Goal: Contribute content: Add original content to the website for others to see

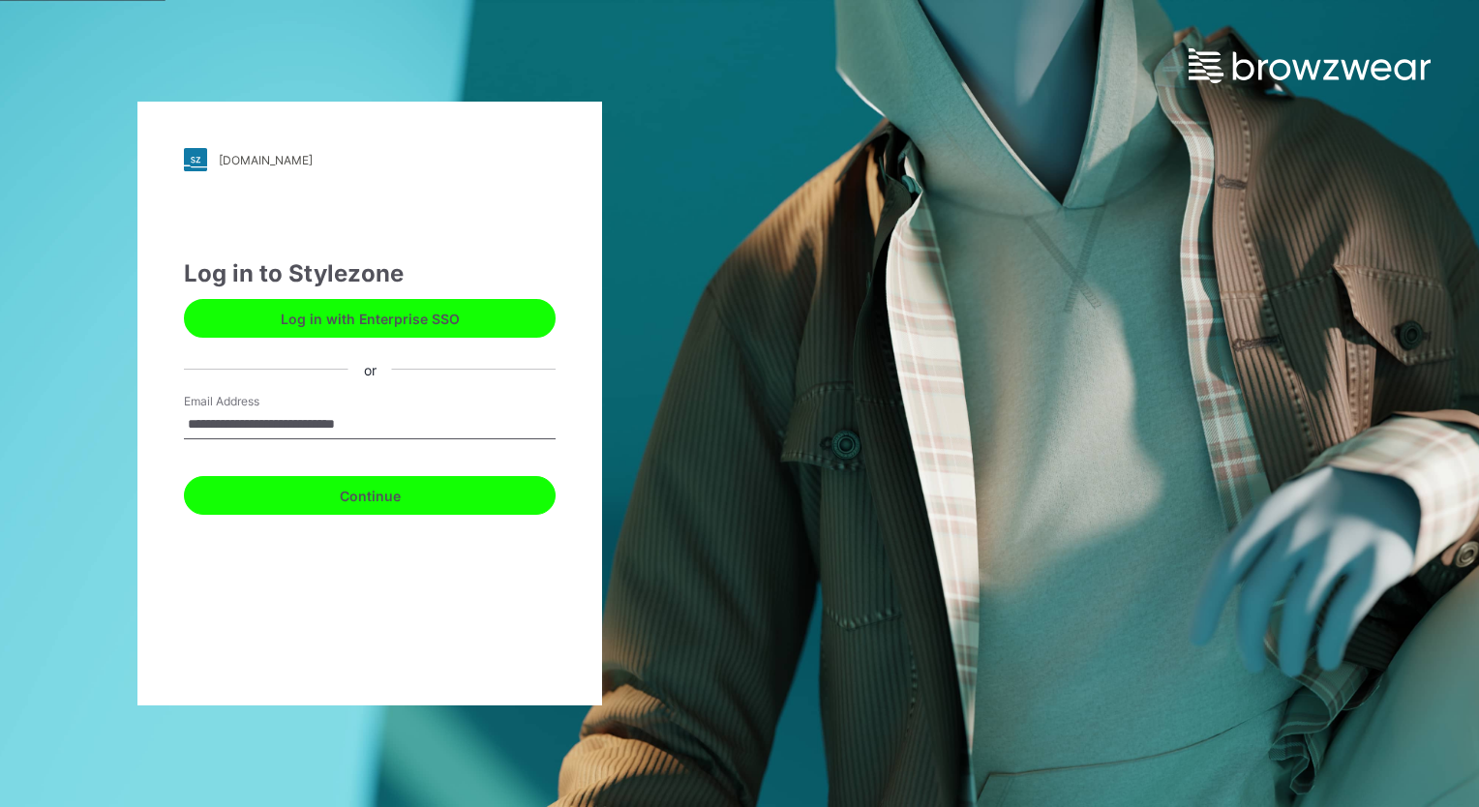
click at [354, 497] on button "Continue" at bounding box center [370, 495] width 372 height 39
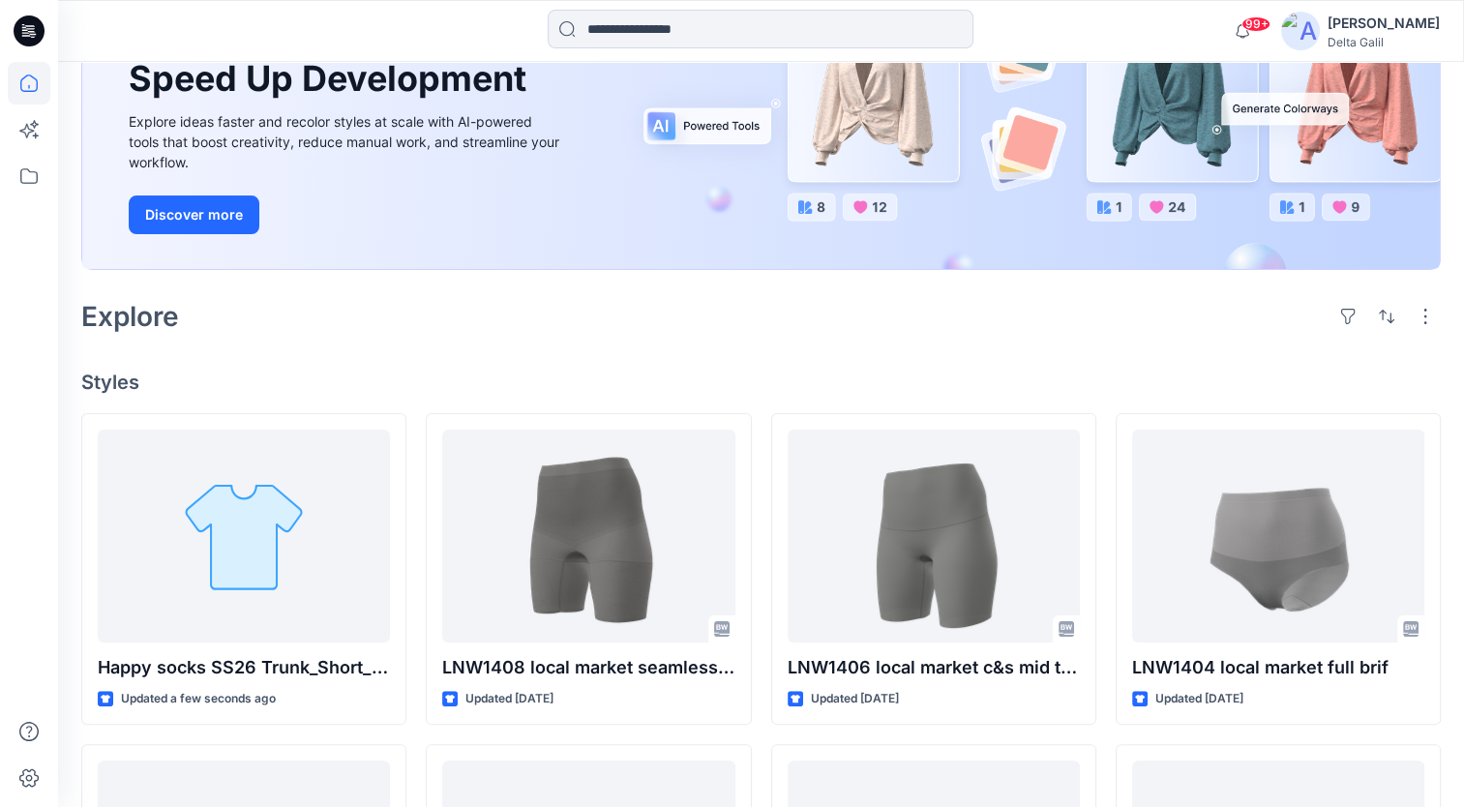
scroll to position [387, 0]
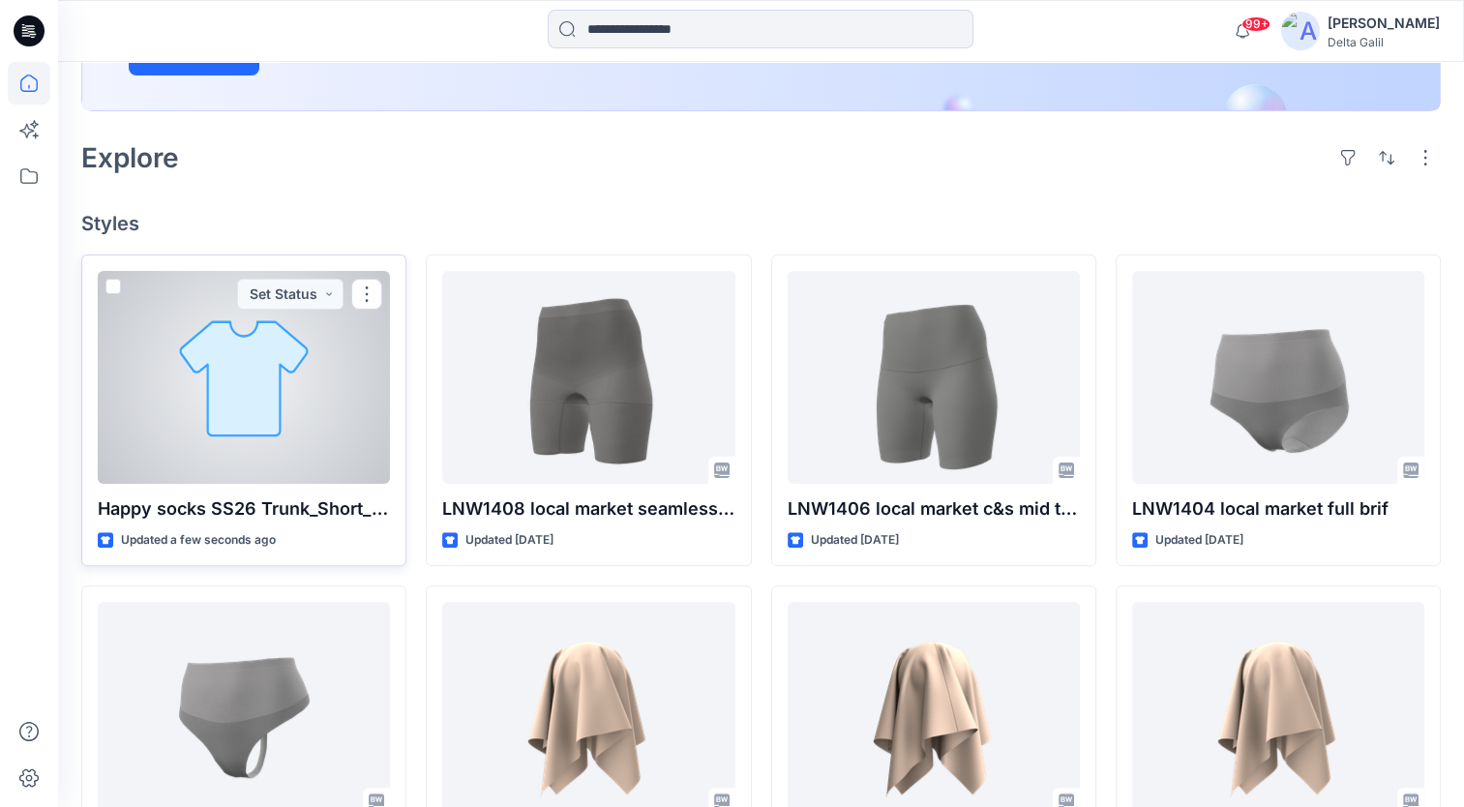
click at [255, 381] on div at bounding box center [244, 377] width 292 height 213
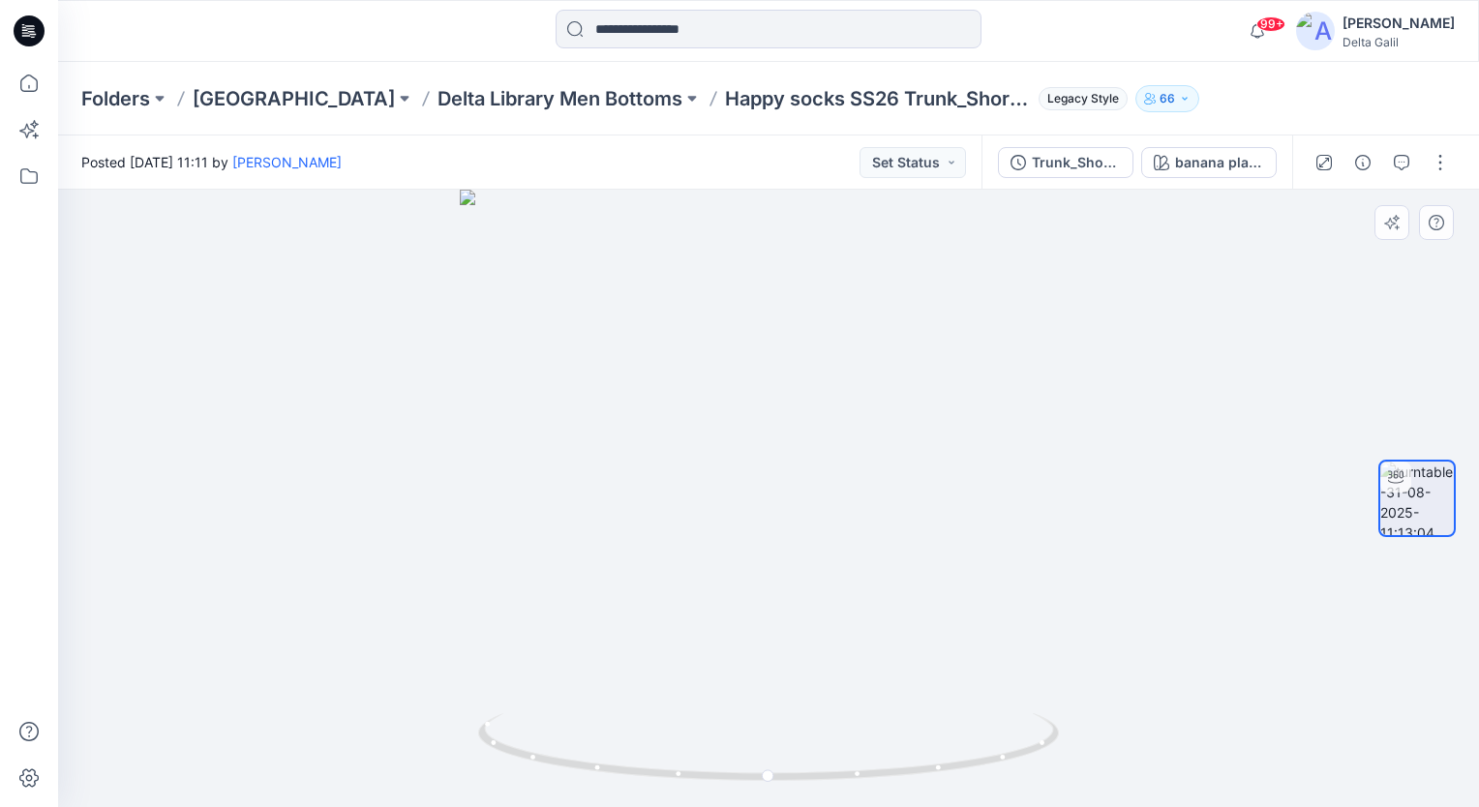
click at [1218, 391] on div at bounding box center [768, 498] width 1421 height 617
click at [1237, 312] on div at bounding box center [768, 498] width 1421 height 617
click at [1440, 169] on button "button" at bounding box center [1440, 162] width 31 height 31
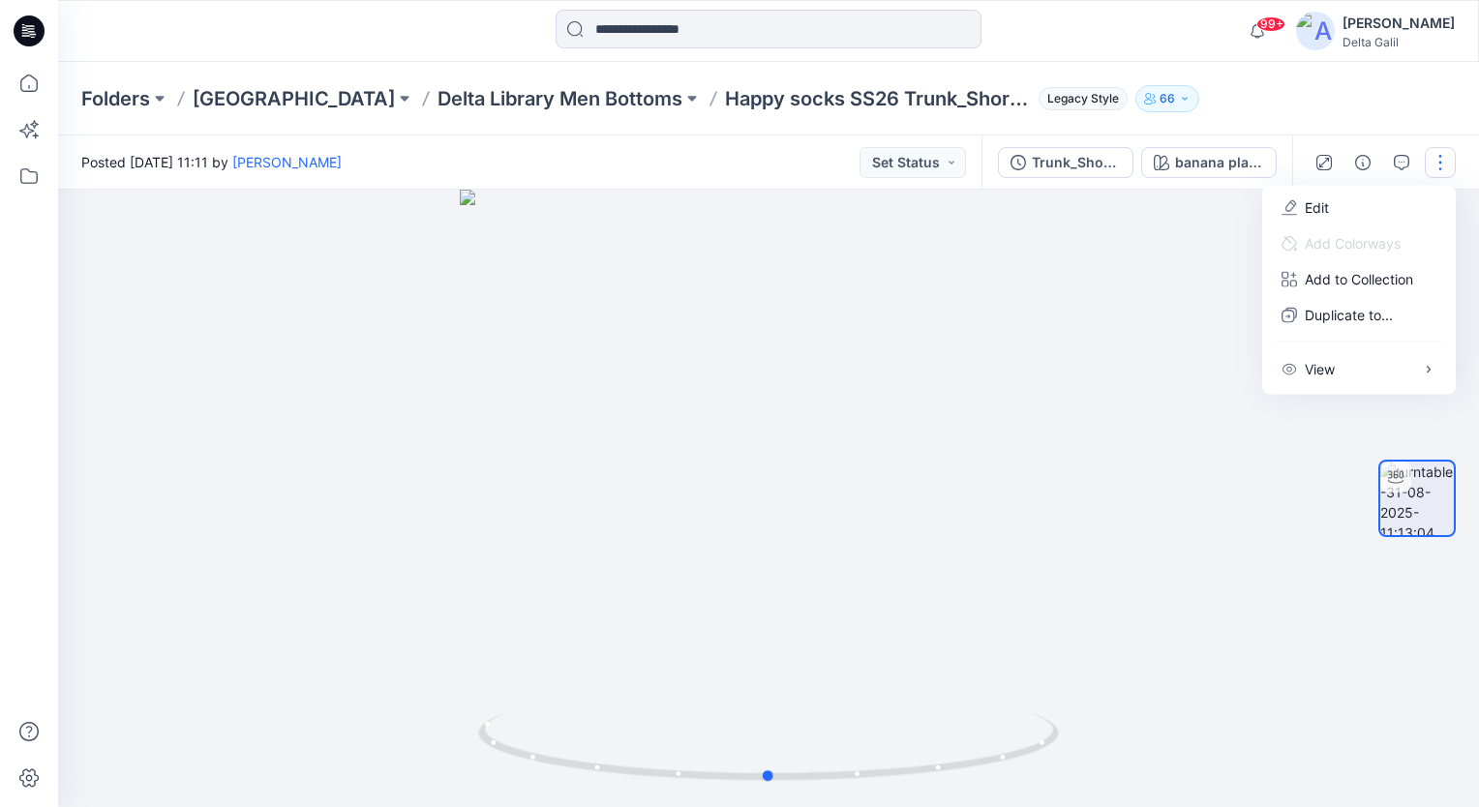
click at [1198, 297] on div at bounding box center [768, 498] width 1421 height 617
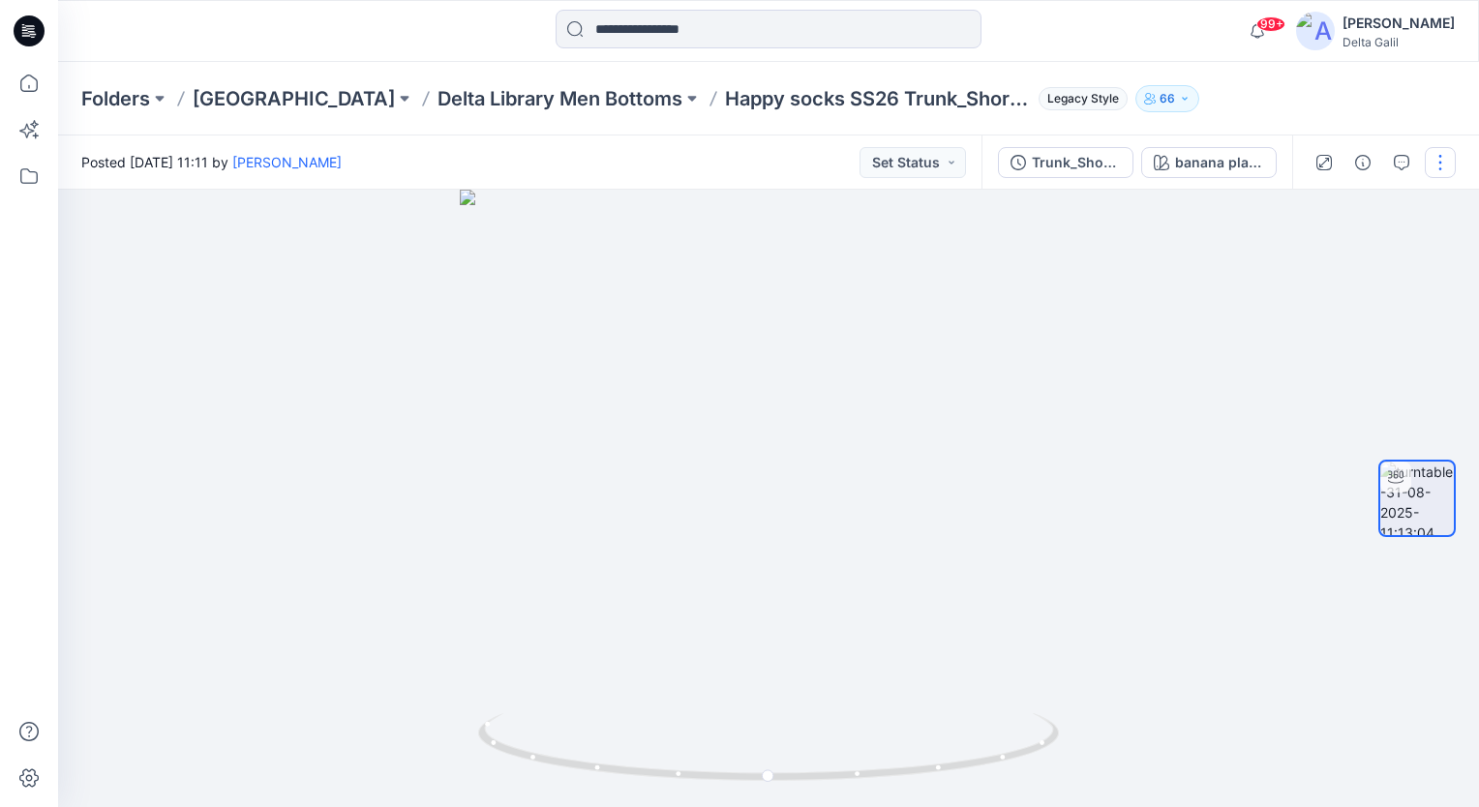
click at [1432, 157] on button "button" at bounding box center [1440, 162] width 31 height 31
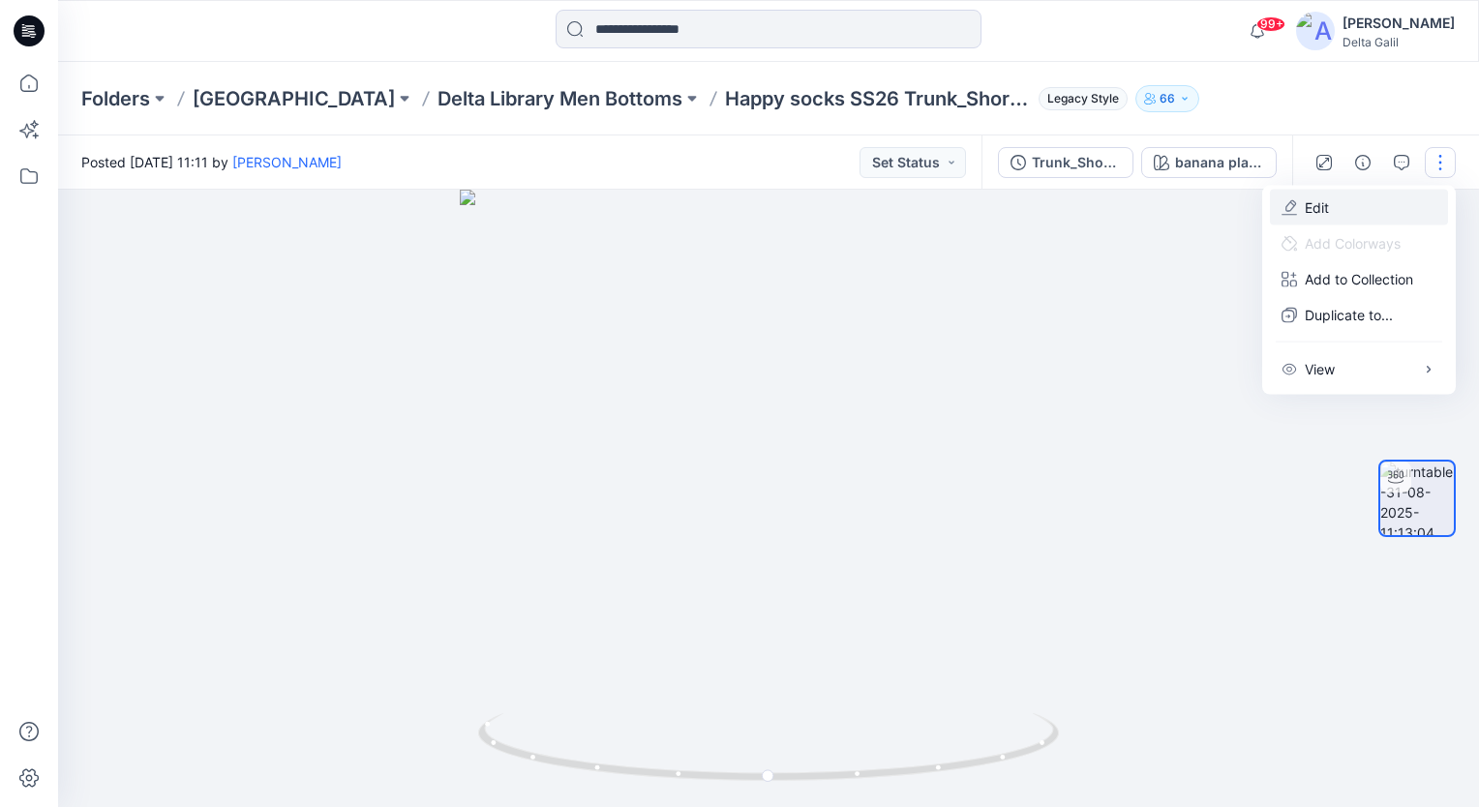
click at [1411, 203] on button "Edit" at bounding box center [1359, 208] width 178 height 36
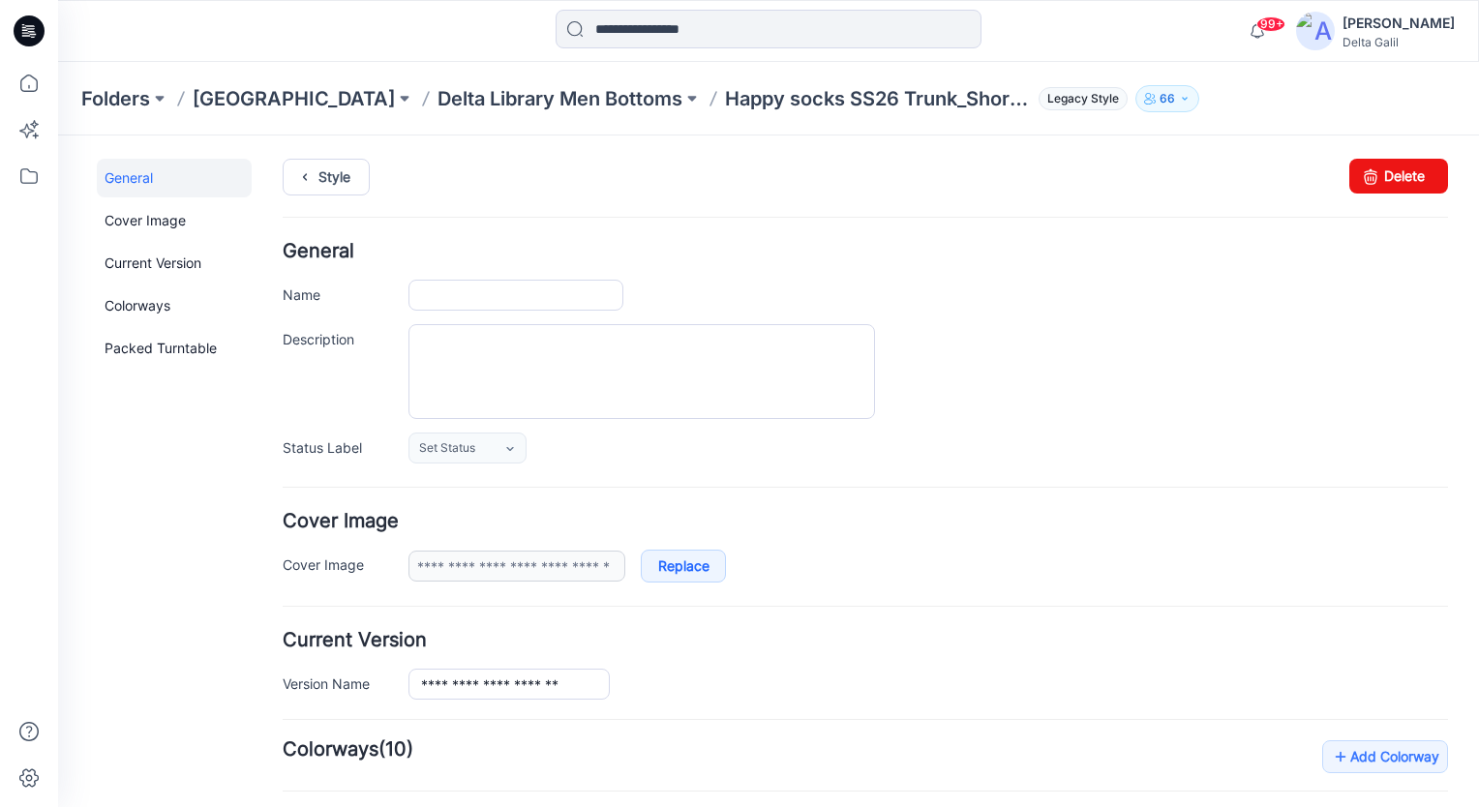
type input "**********"
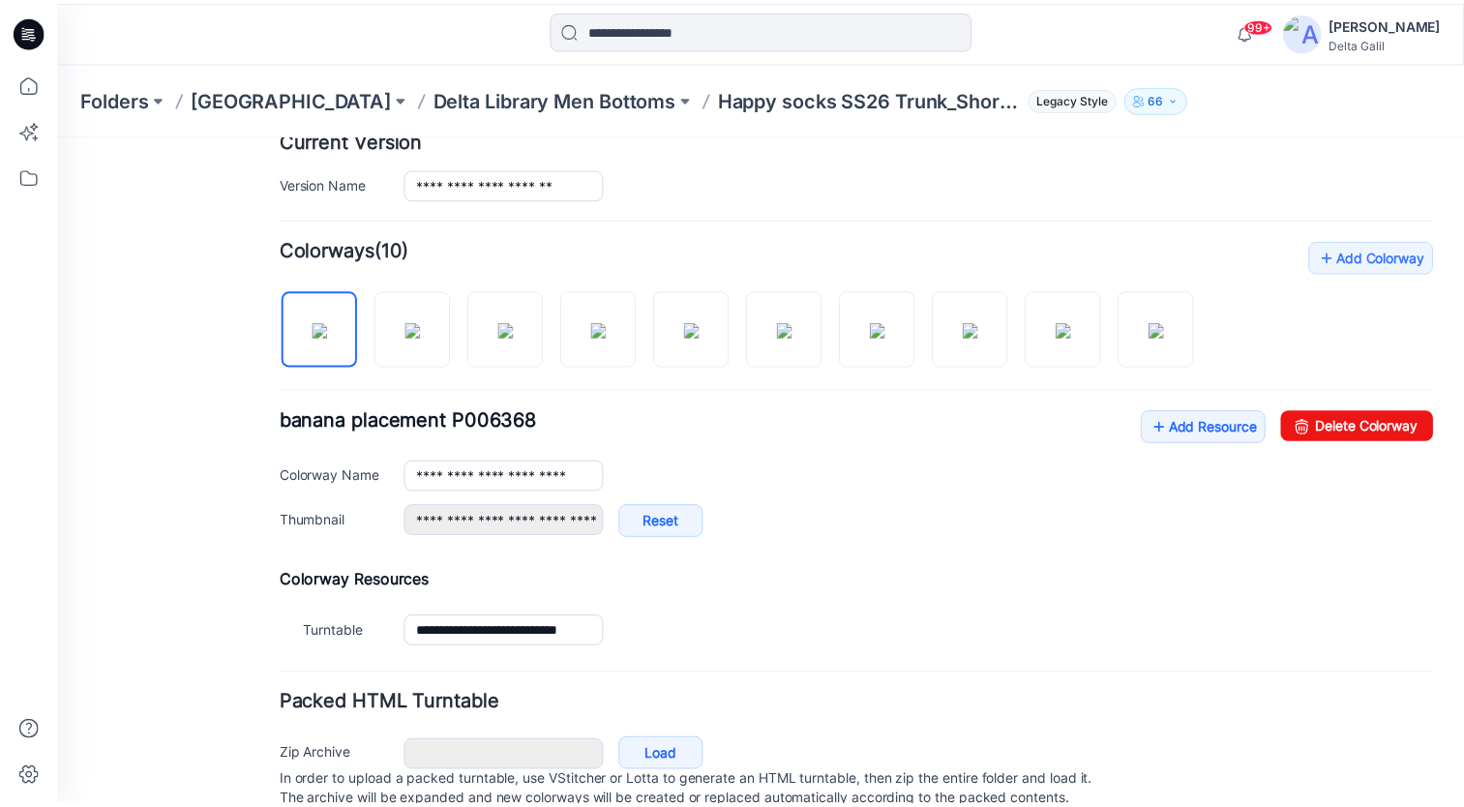
scroll to position [565, 0]
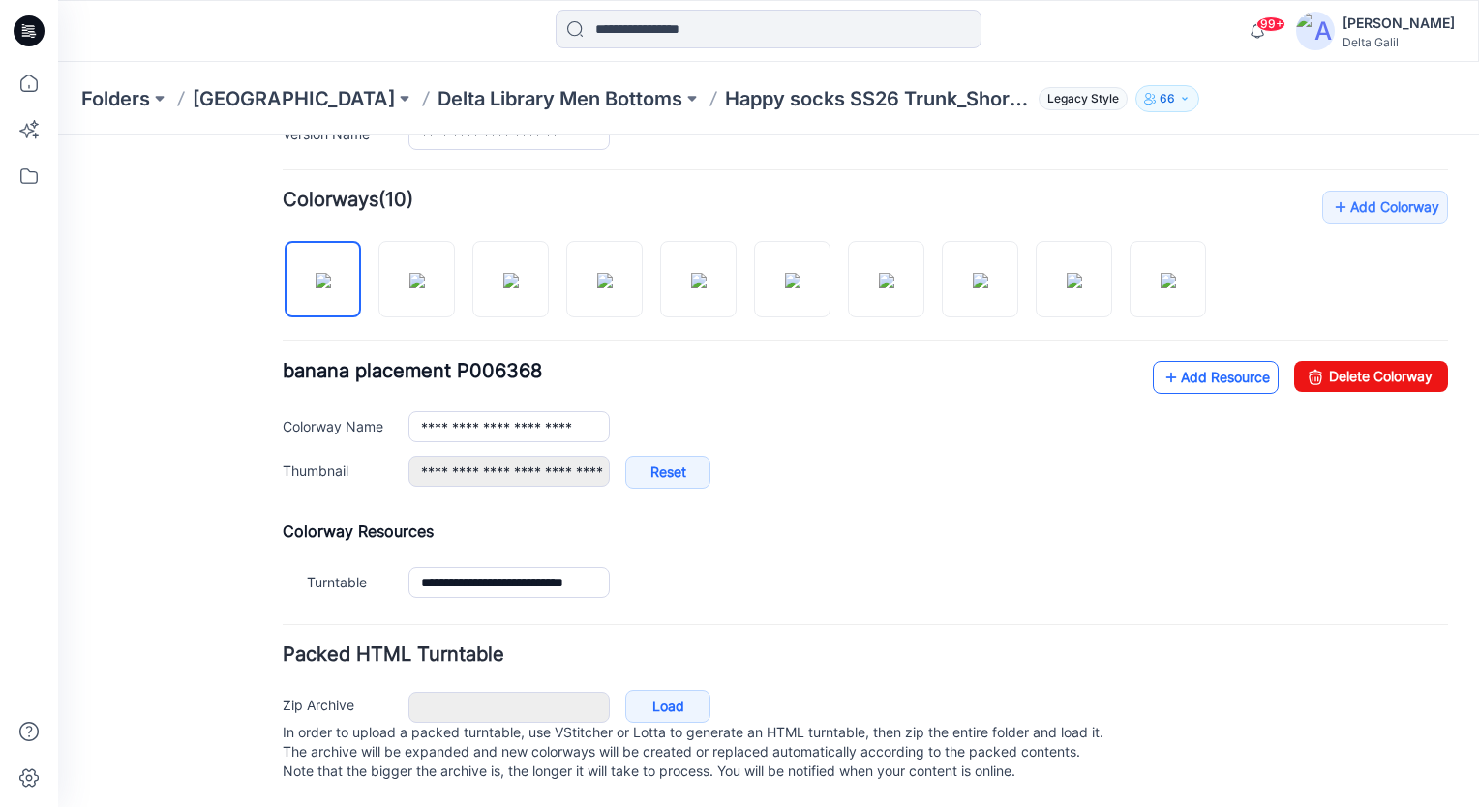
click at [1189, 361] on link "Add Resource" at bounding box center [1216, 377] width 126 height 33
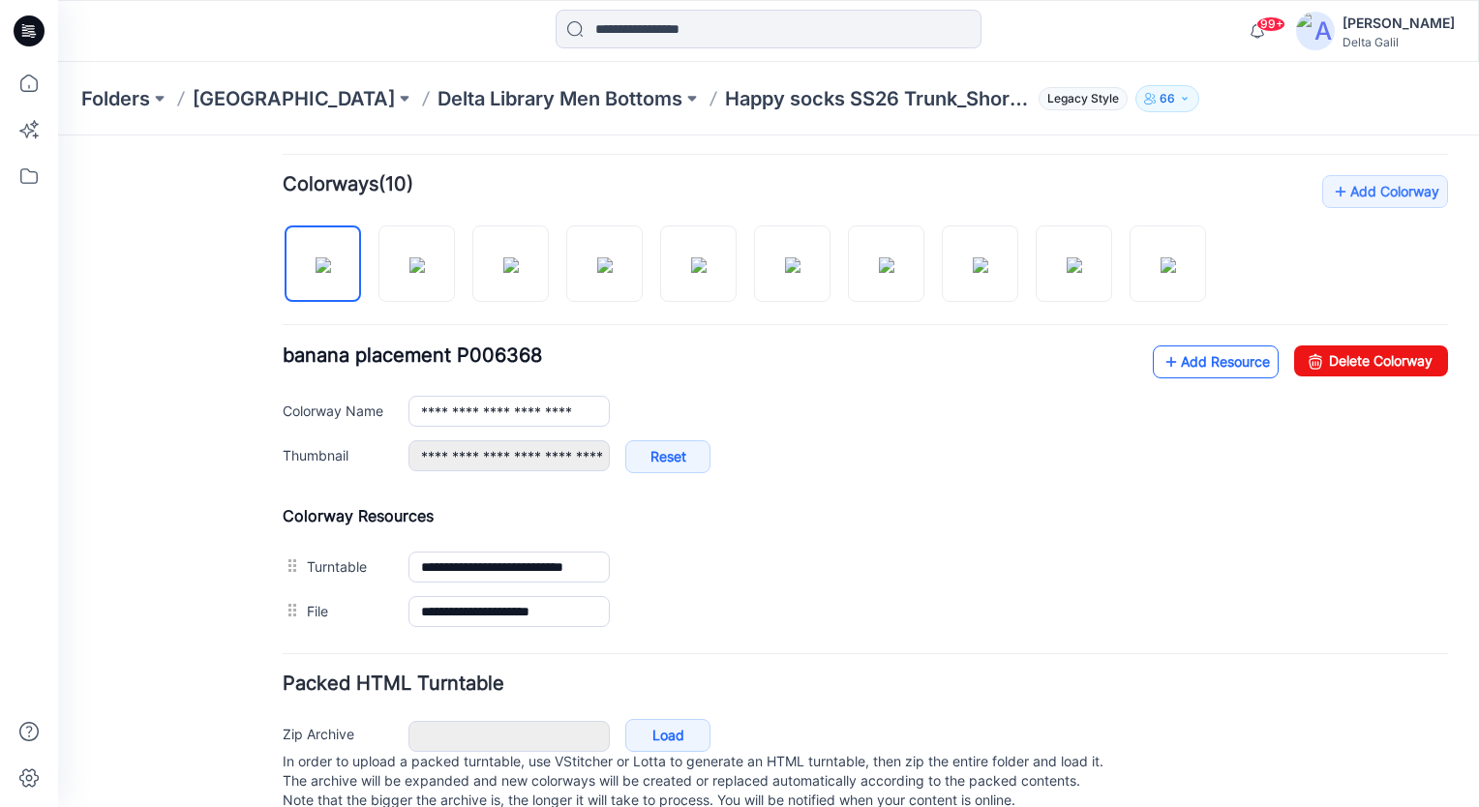
click at [1178, 369] on link "Add Resource" at bounding box center [1216, 361] width 126 height 33
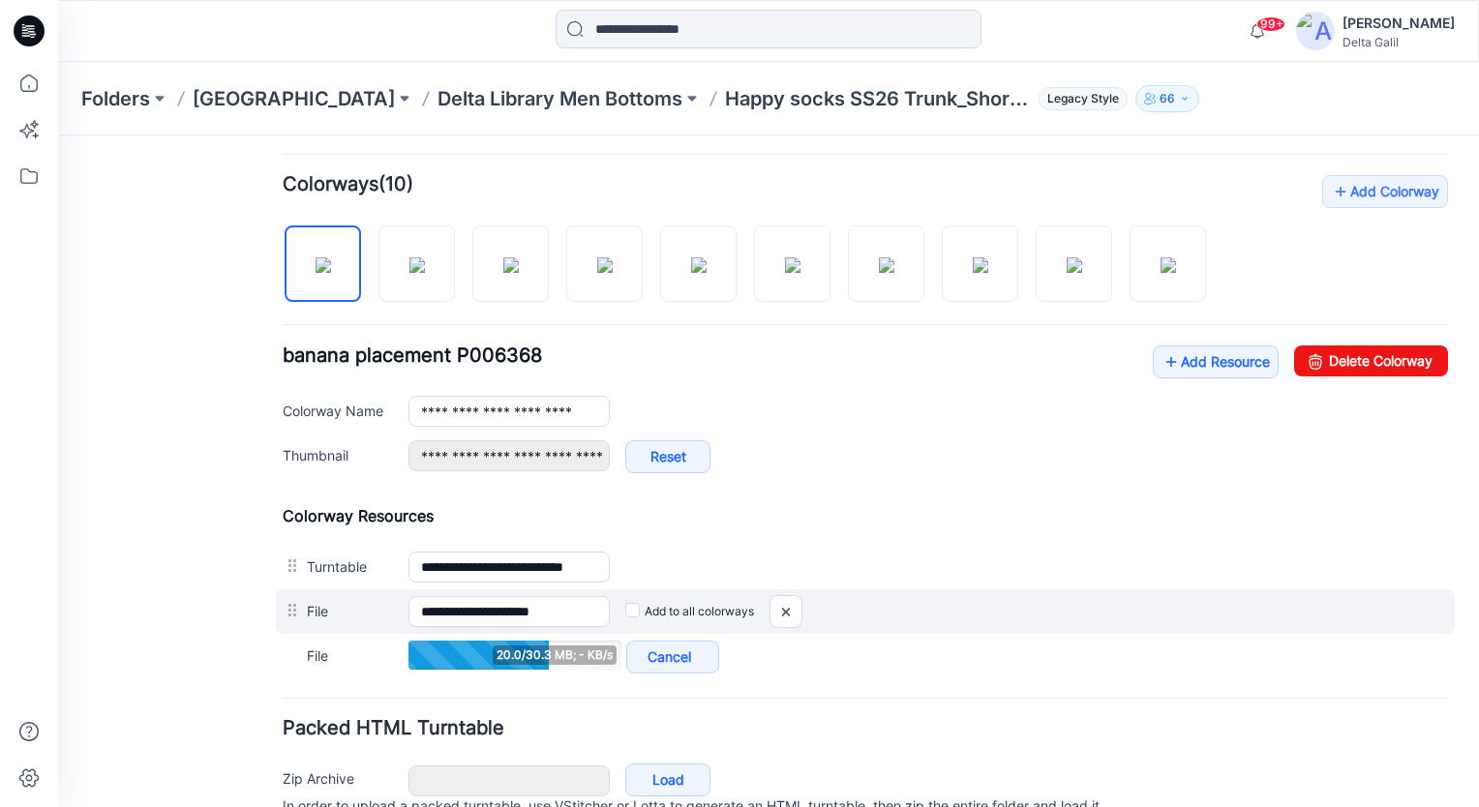
click at [639, 607] on label "Add to all colorways" at bounding box center [689, 611] width 129 height 31
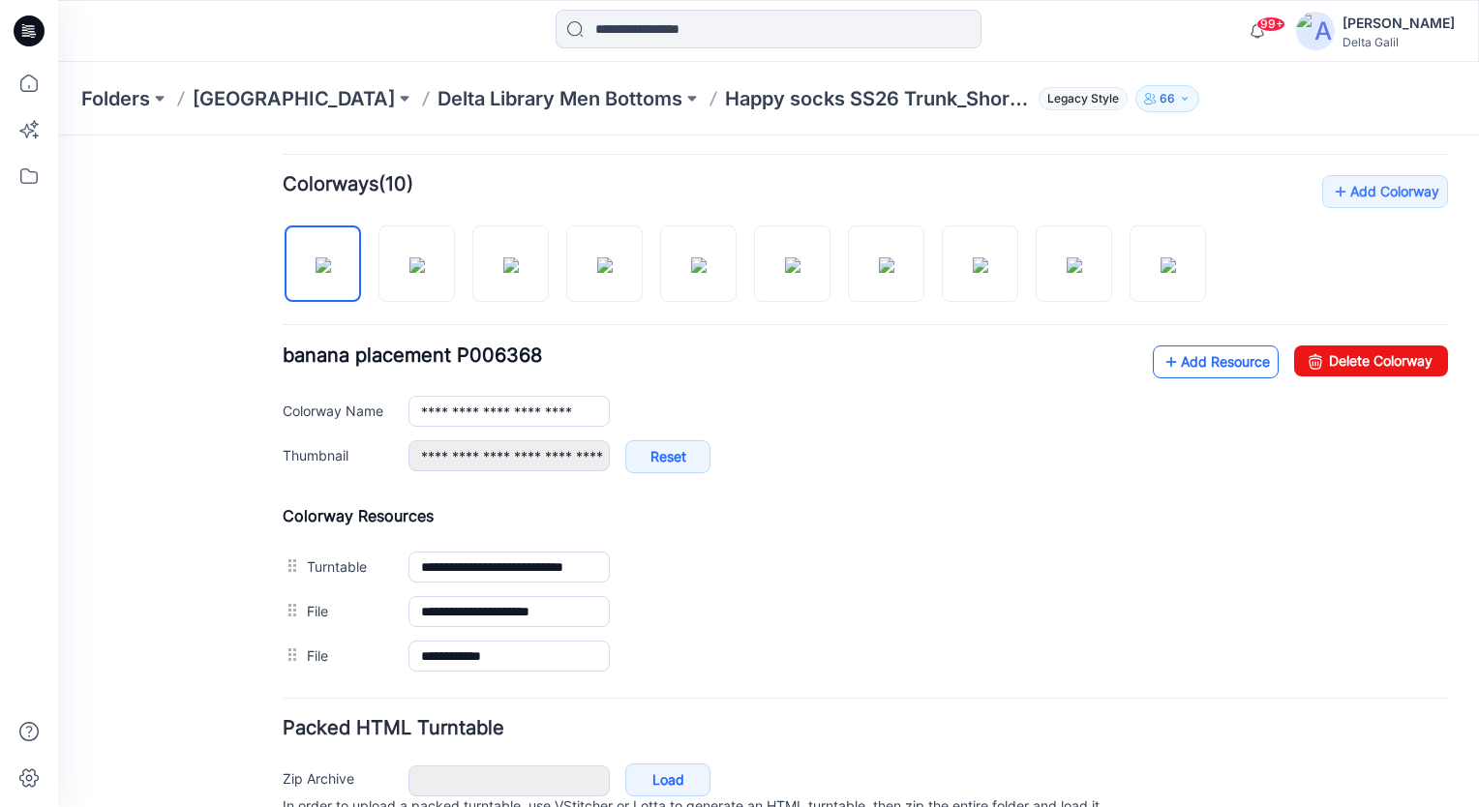
click at [1204, 350] on link "Add Resource" at bounding box center [1216, 361] width 126 height 33
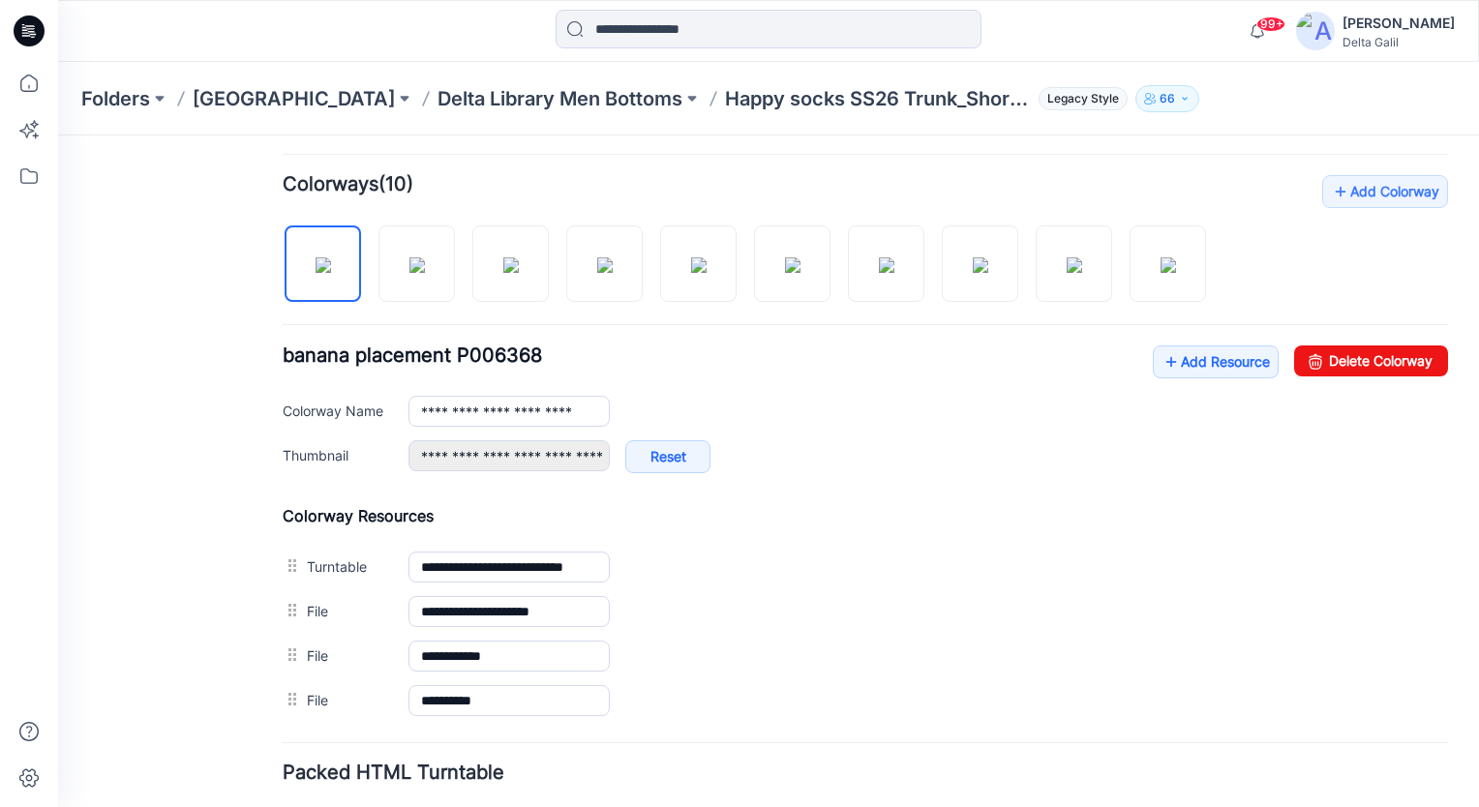
click at [29, 33] on icon at bounding box center [25, 32] width 7 height 1
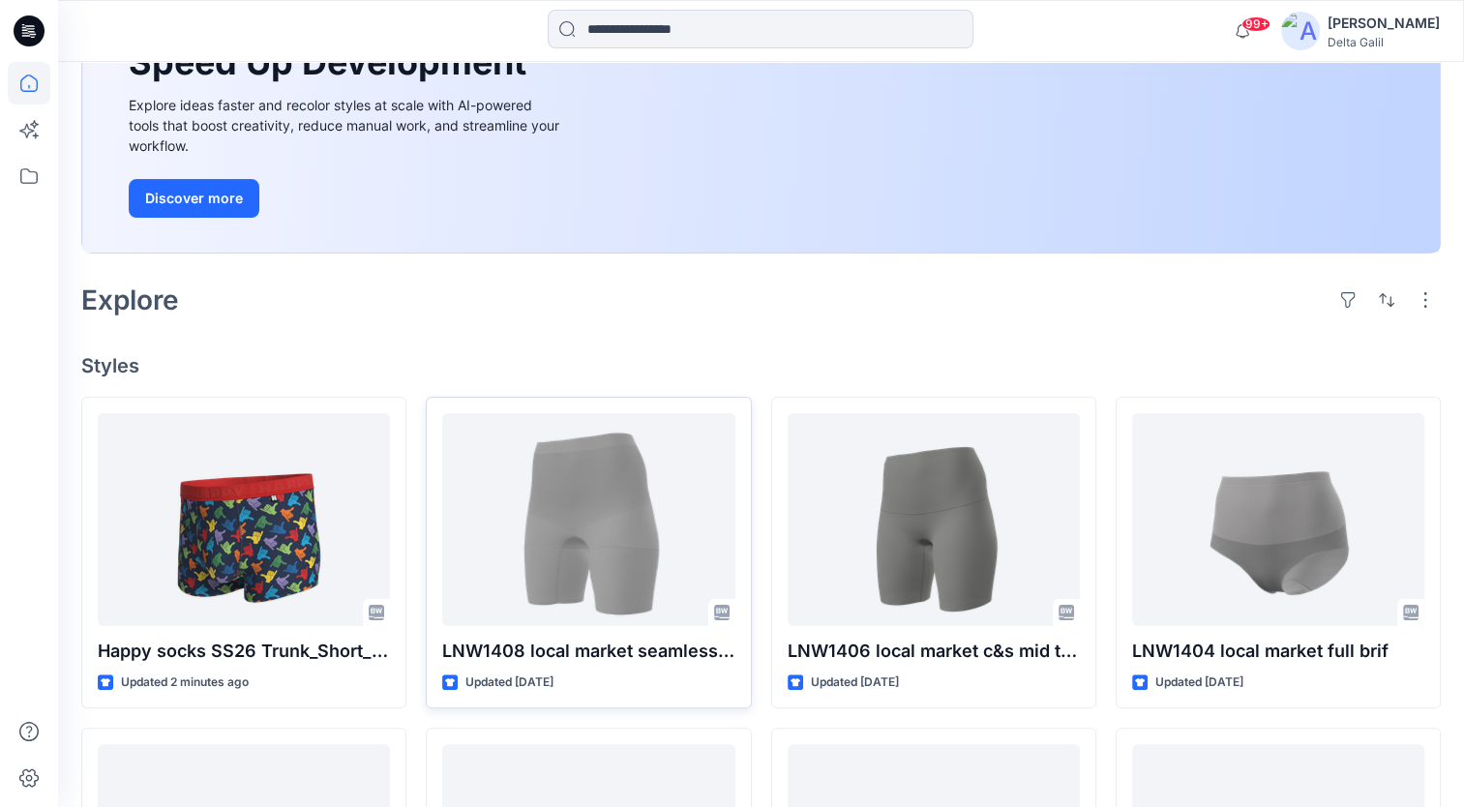
scroll to position [387, 0]
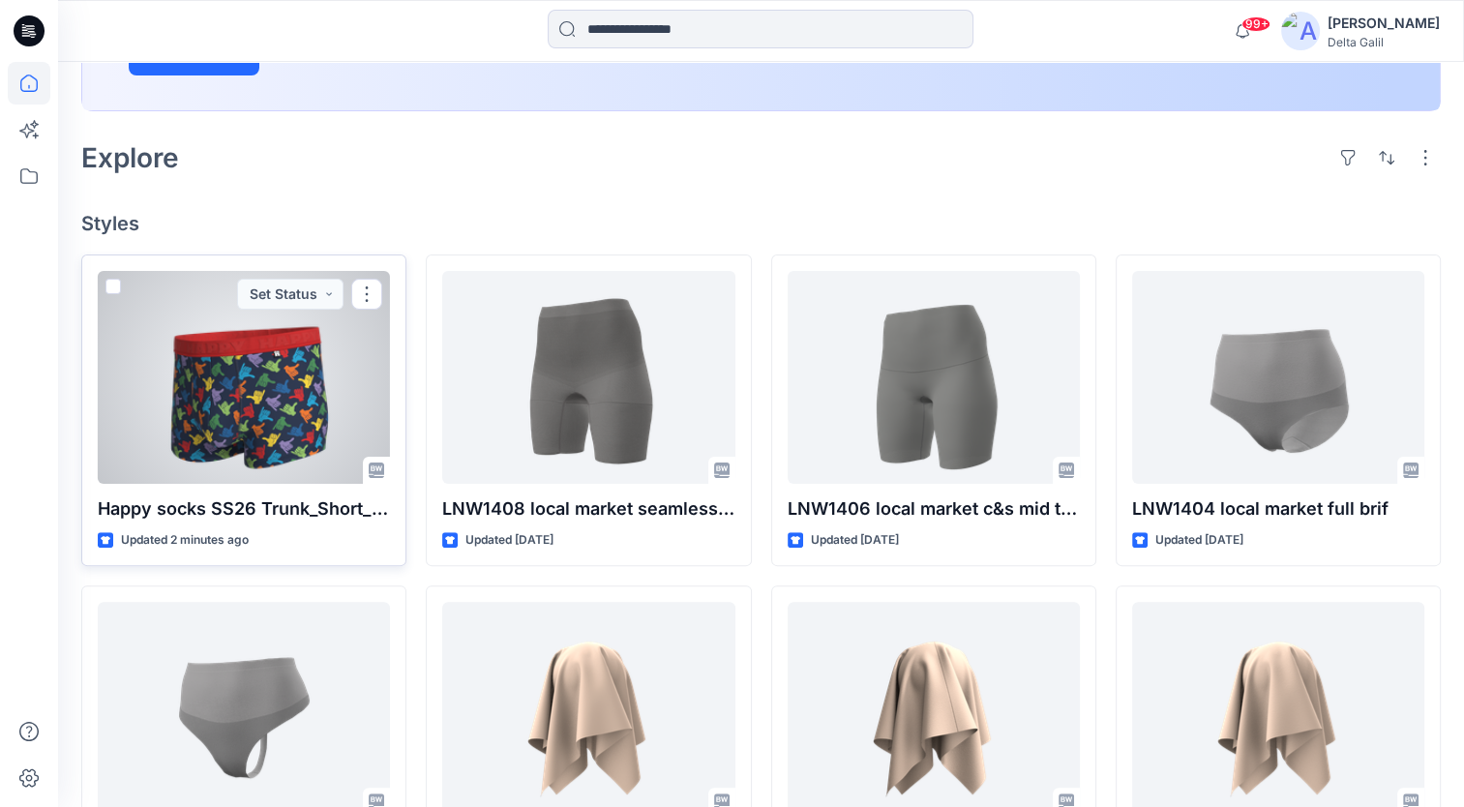
click at [301, 408] on div at bounding box center [244, 377] width 292 height 213
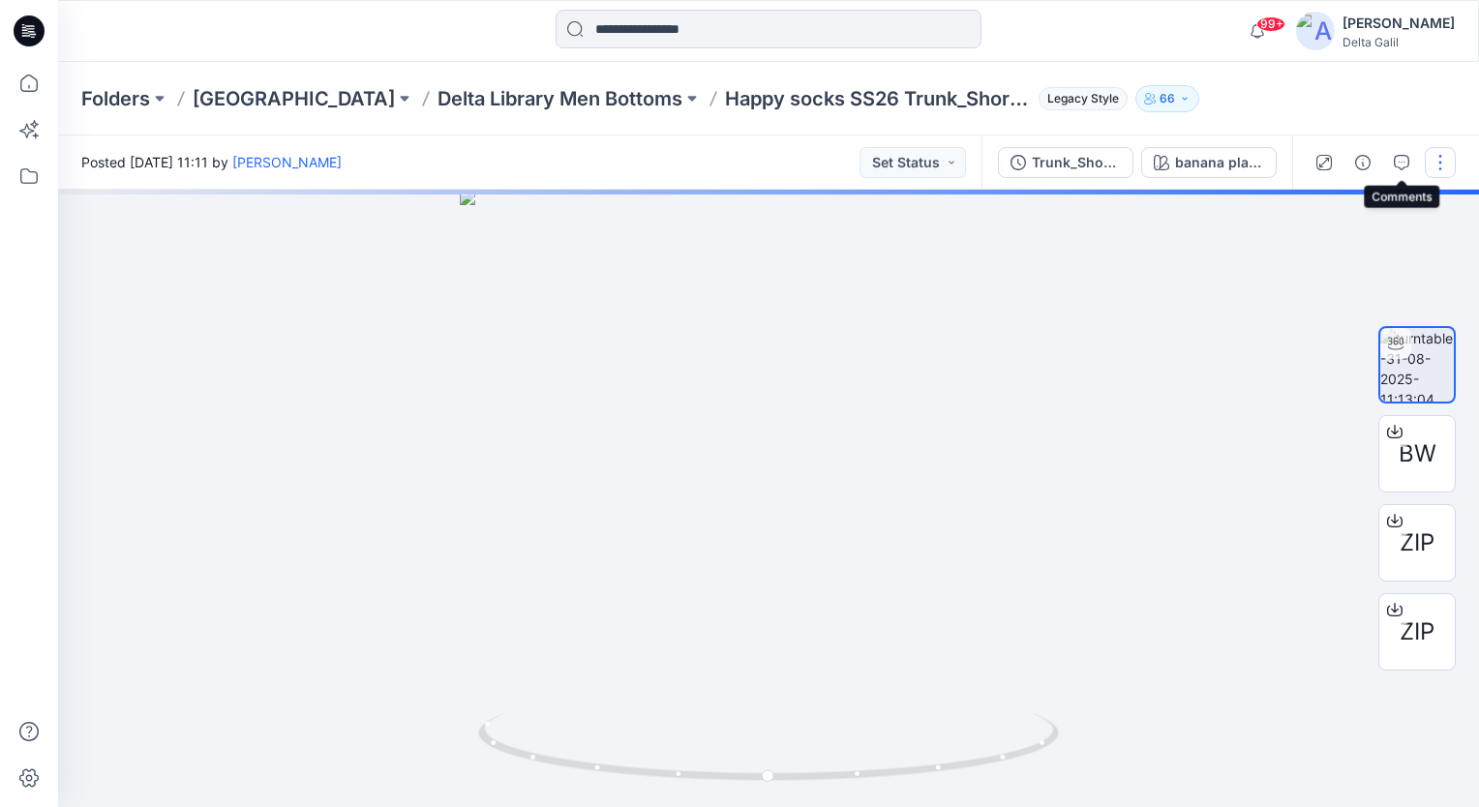
click at [1441, 153] on button "button" at bounding box center [1440, 162] width 31 height 31
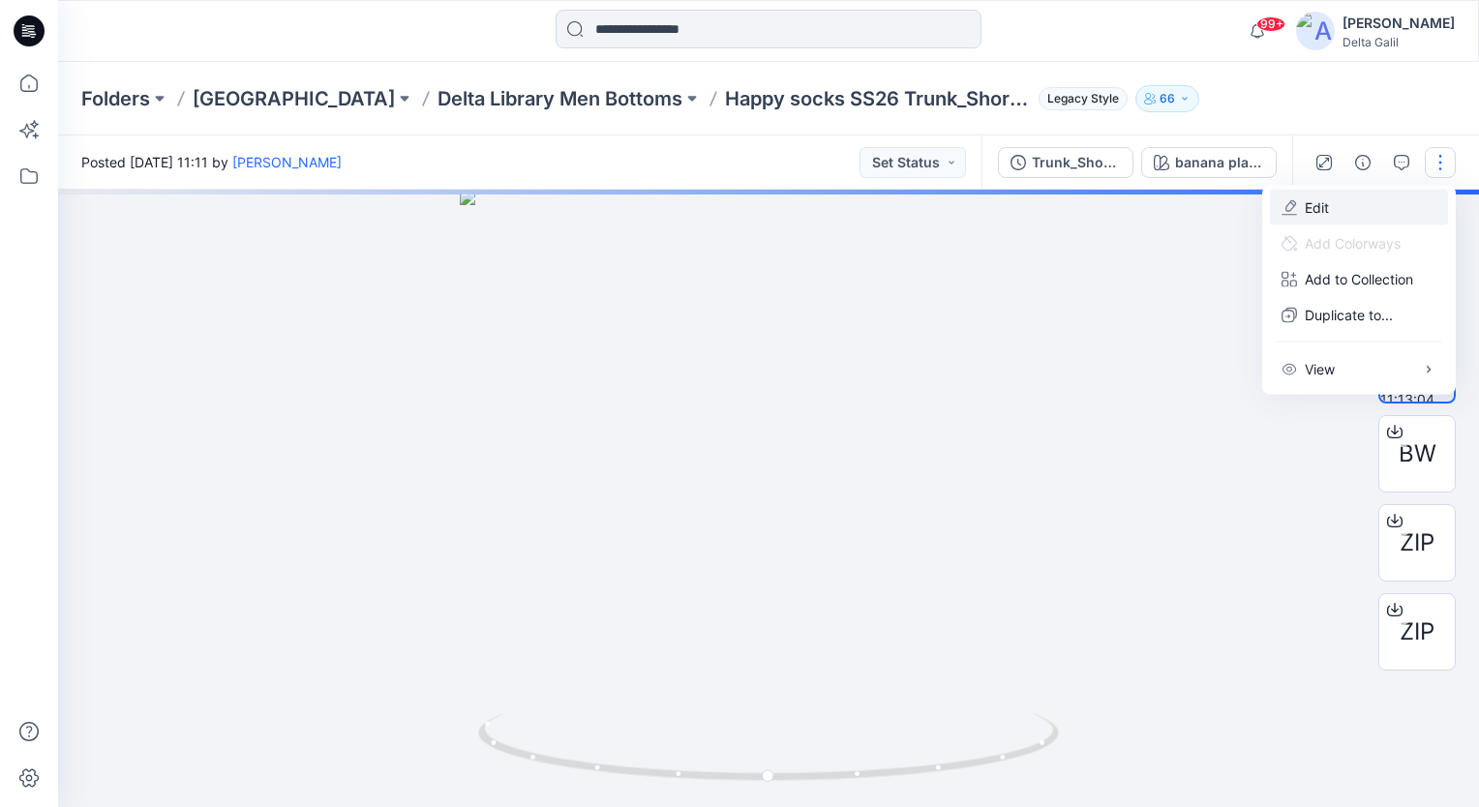
click at [1420, 208] on button "Edit" at bounding box center [1359, 208] width 178 height 36
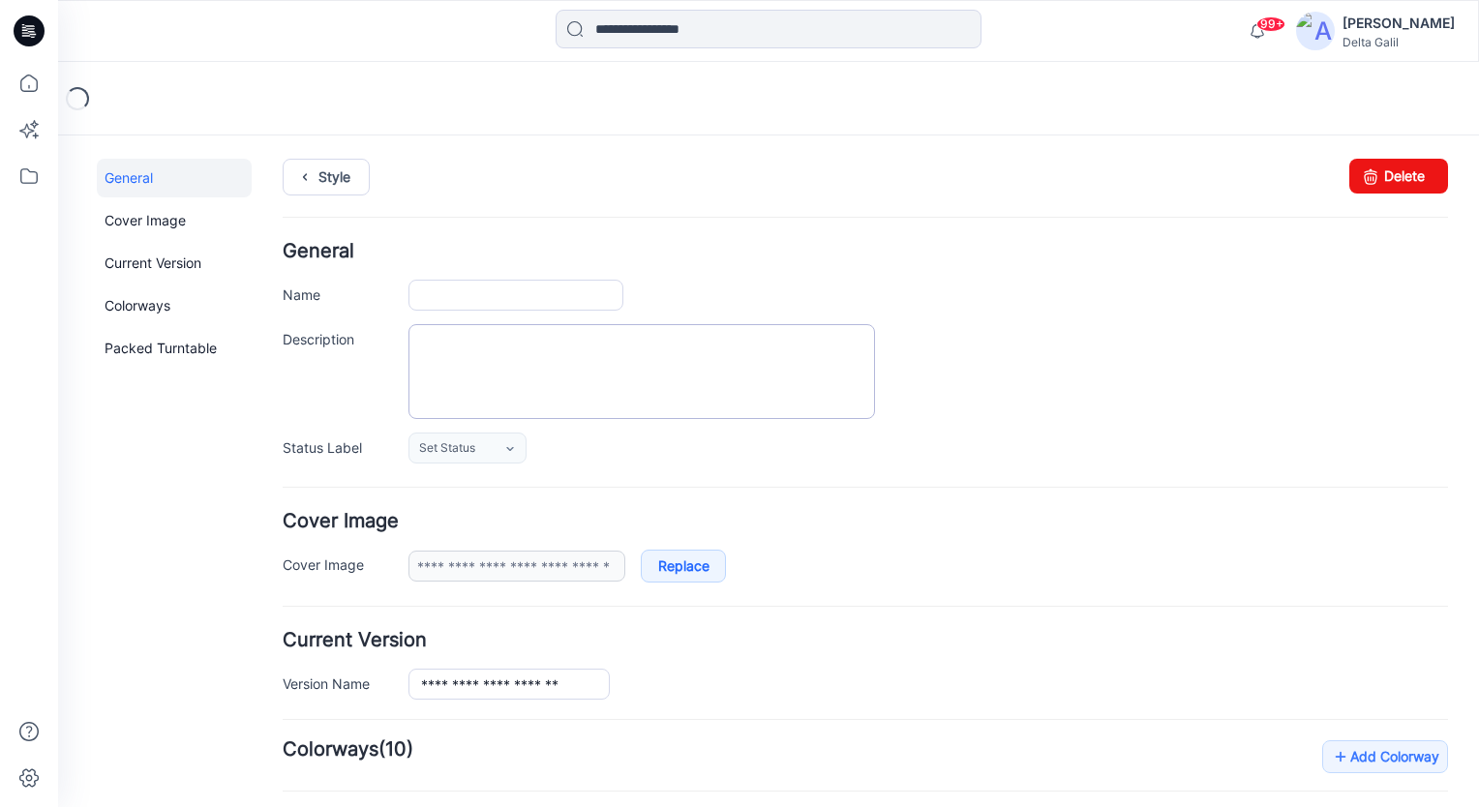
type input "**********"
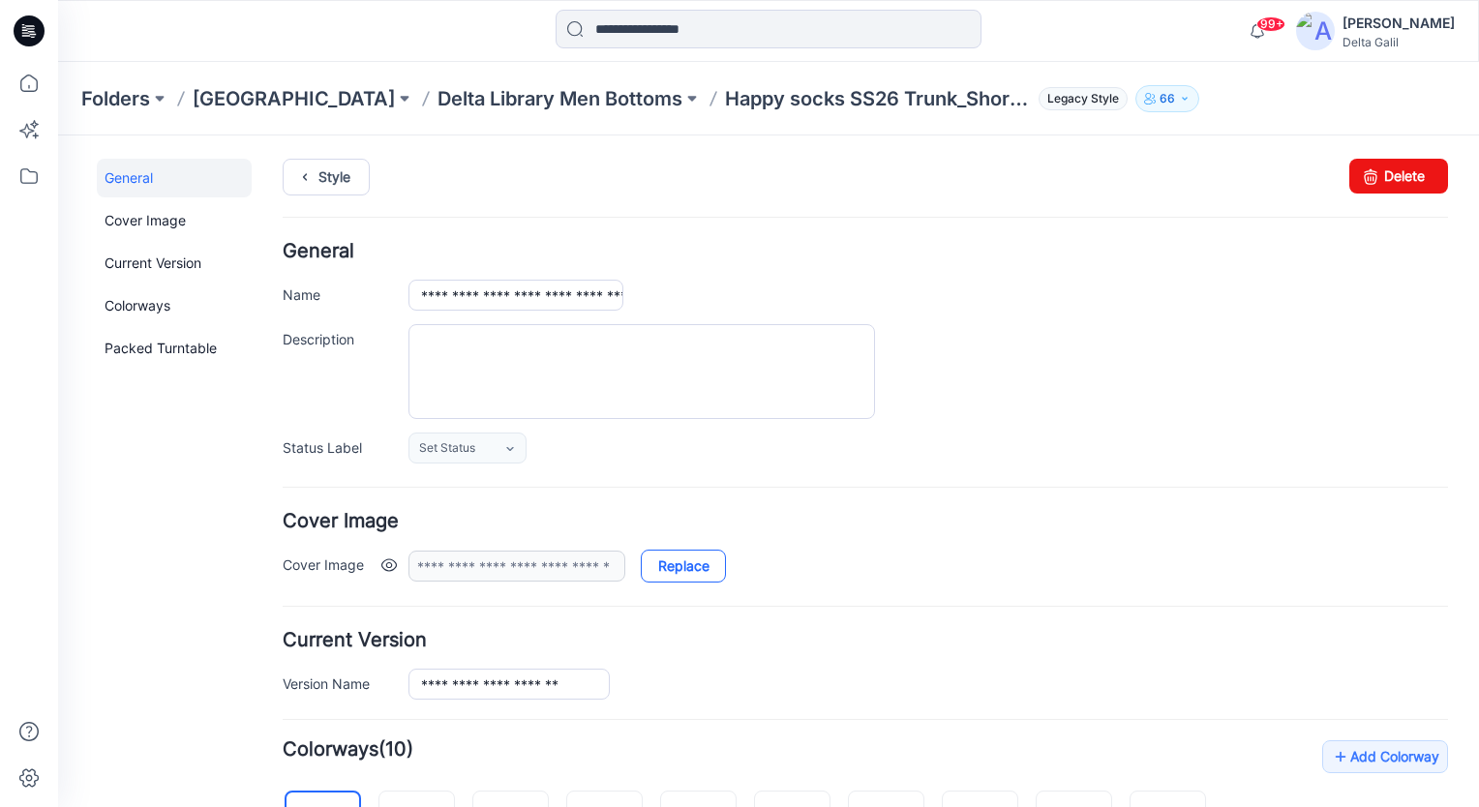
click at [680, 569] on link "Replace" at bounding box center [683, 566] width 85 height 33
type input "**********"
click at [36, 32] on icon at bounding box center [29, 30] width 31 height 31
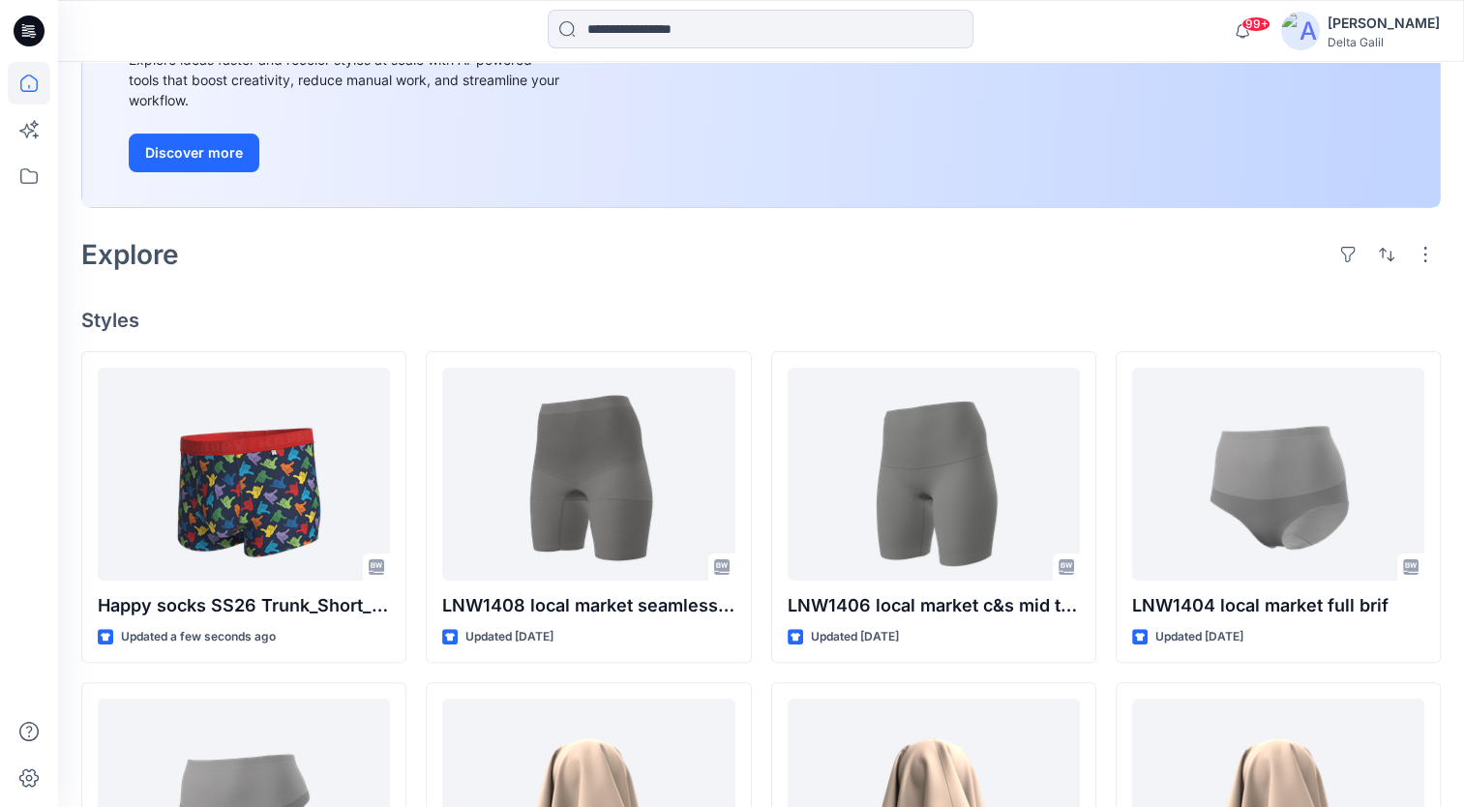
scroll to position [387, 0]
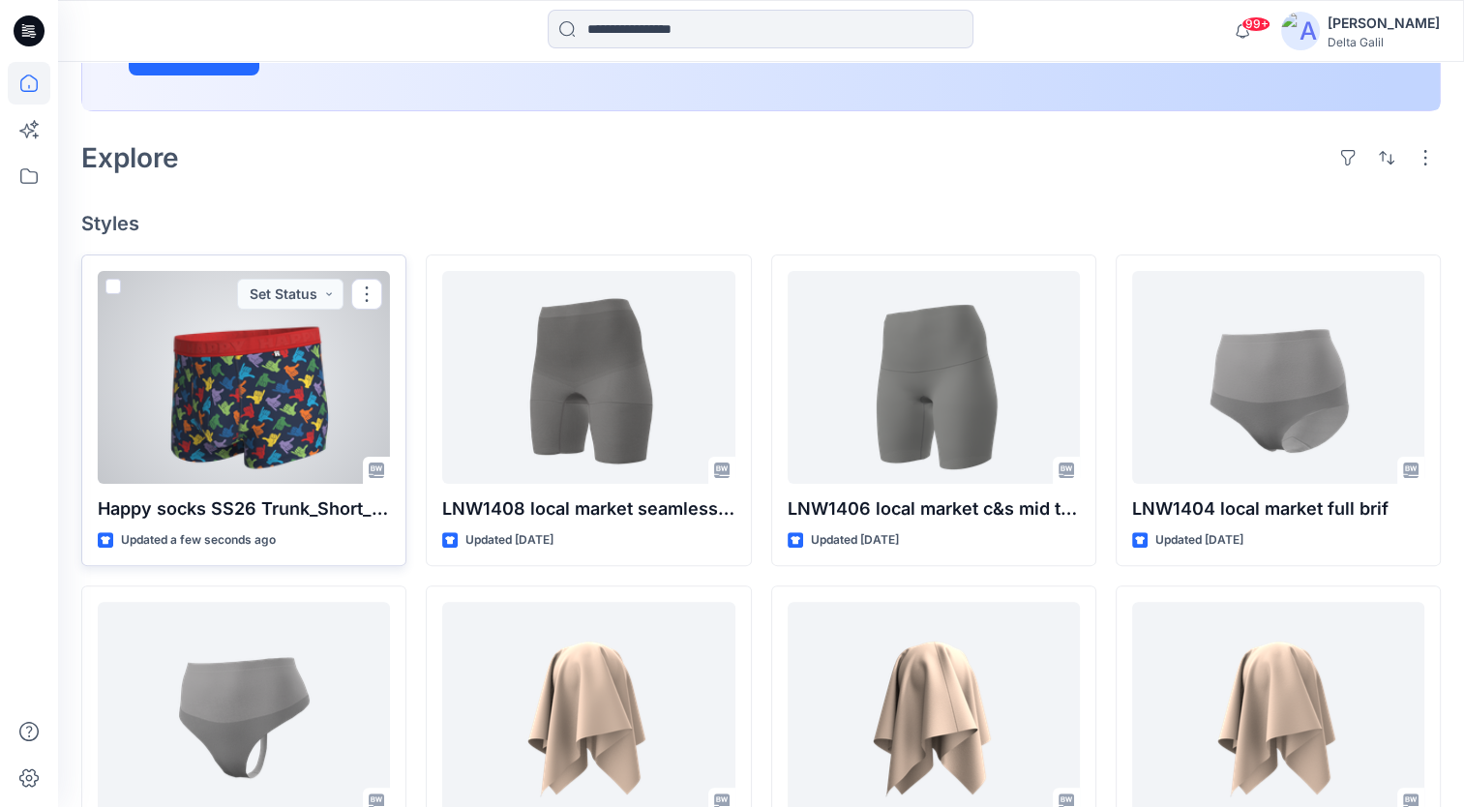
click at [261, 403] on div at bounding box center [244, 377] width 292 height 213
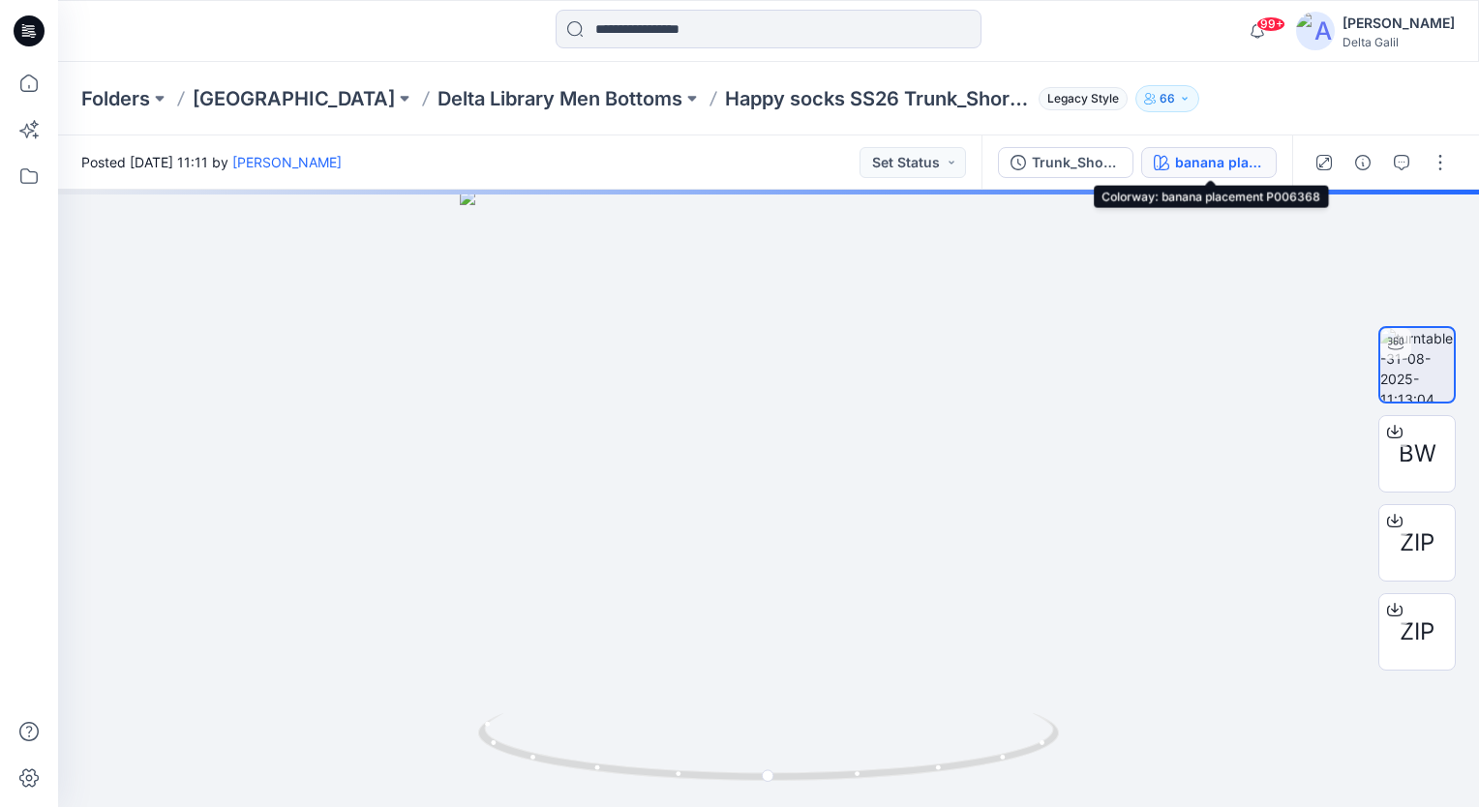
click at [1245, 165] on div "banana placement P006368" at bounding box center [1219, 162] width 89 height 21
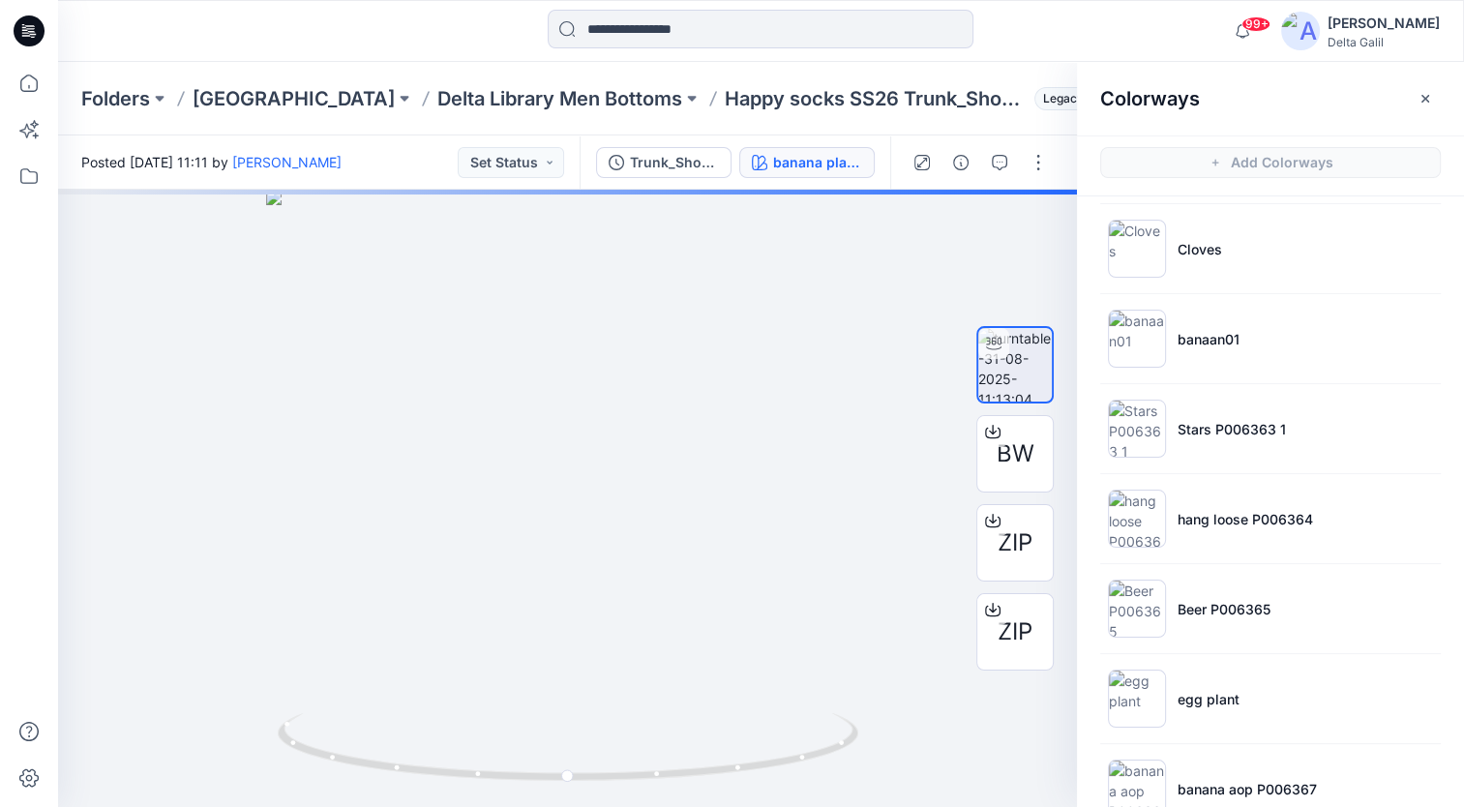
scroll to position [319, 0]
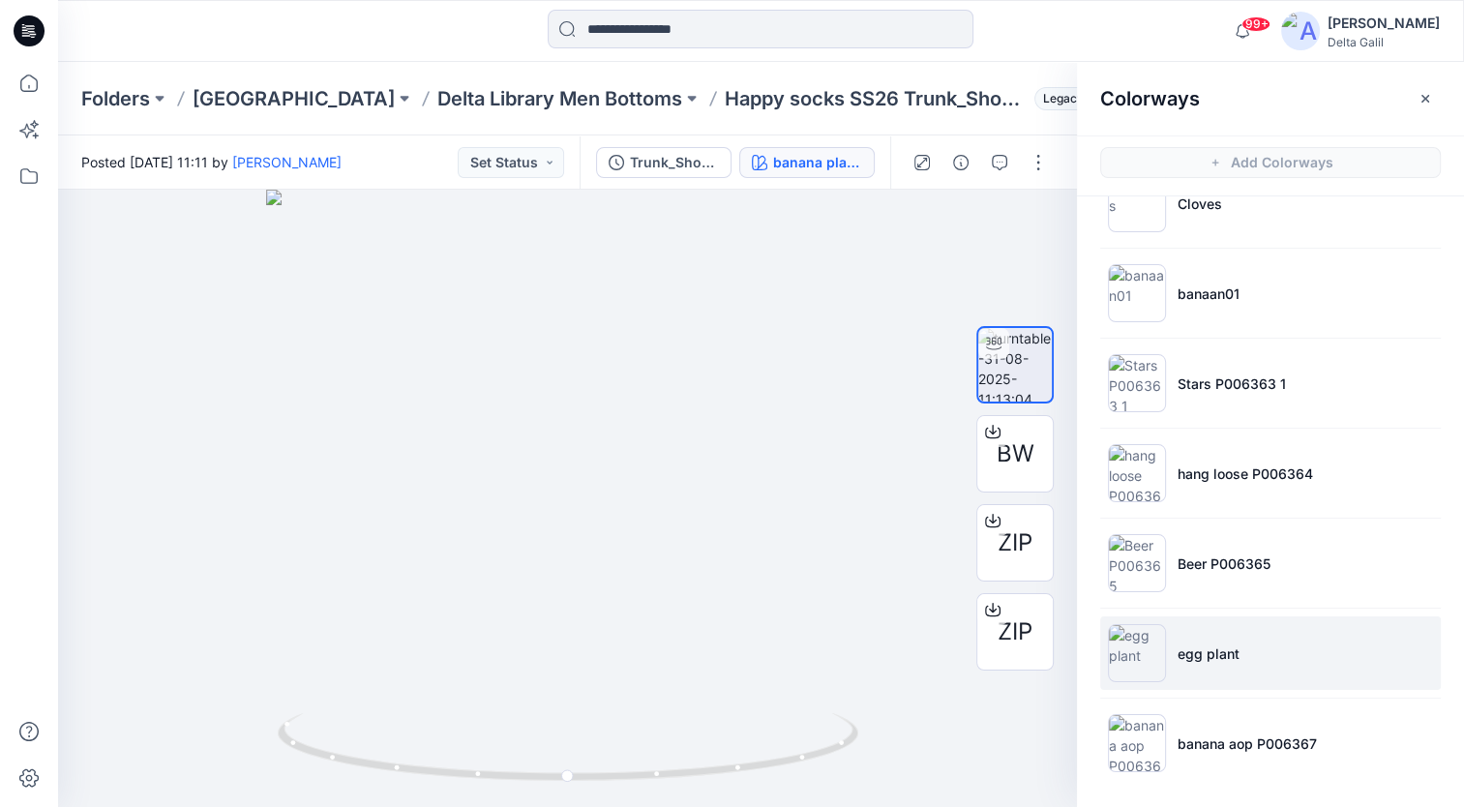
click at [1240, 635] on li "egg plant" at bounding box center [1270, 653] width 341 height 74
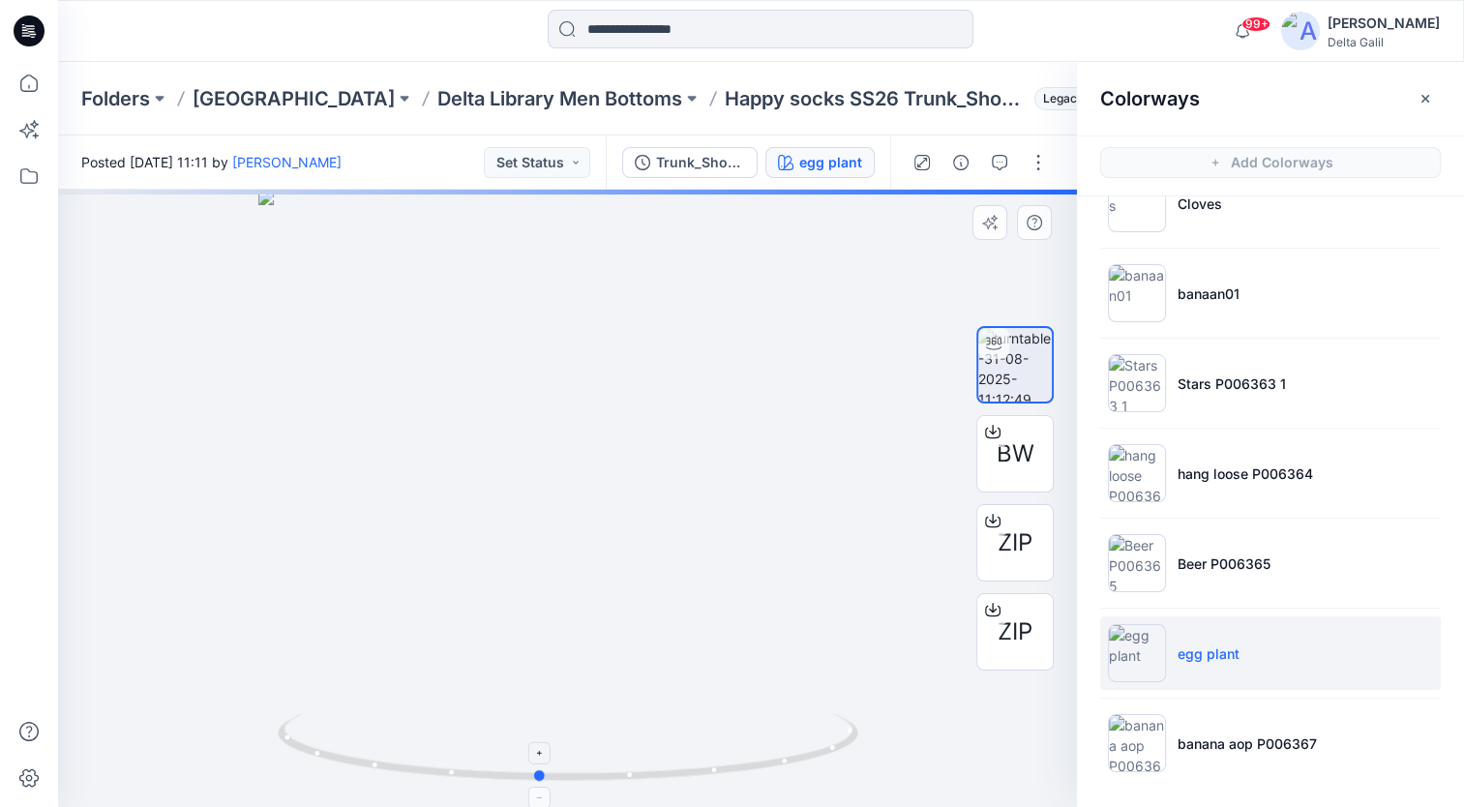
drag, startPoint x: 586, startPoint y: 772, endPoint x: 557, endPoint y: 744, distance: 40.4
click at [557, 744] on icon at bounding box center [570, 749] width 585 height 73
click at [25, 33] on icon at bounding box center [25, 32] width 7 height 1
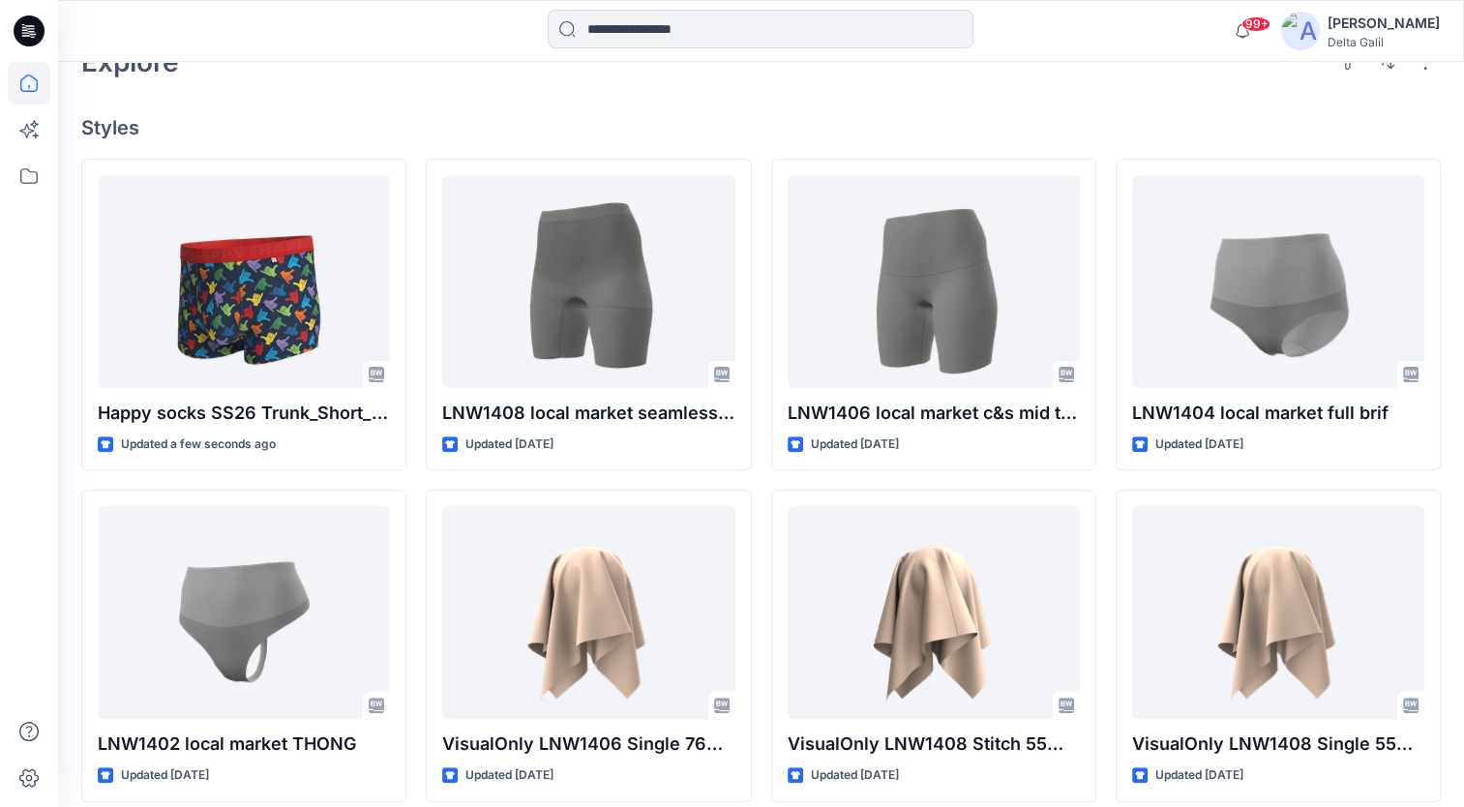
scroll to position [484, 0]
